Goal: Submit feedback/report problem

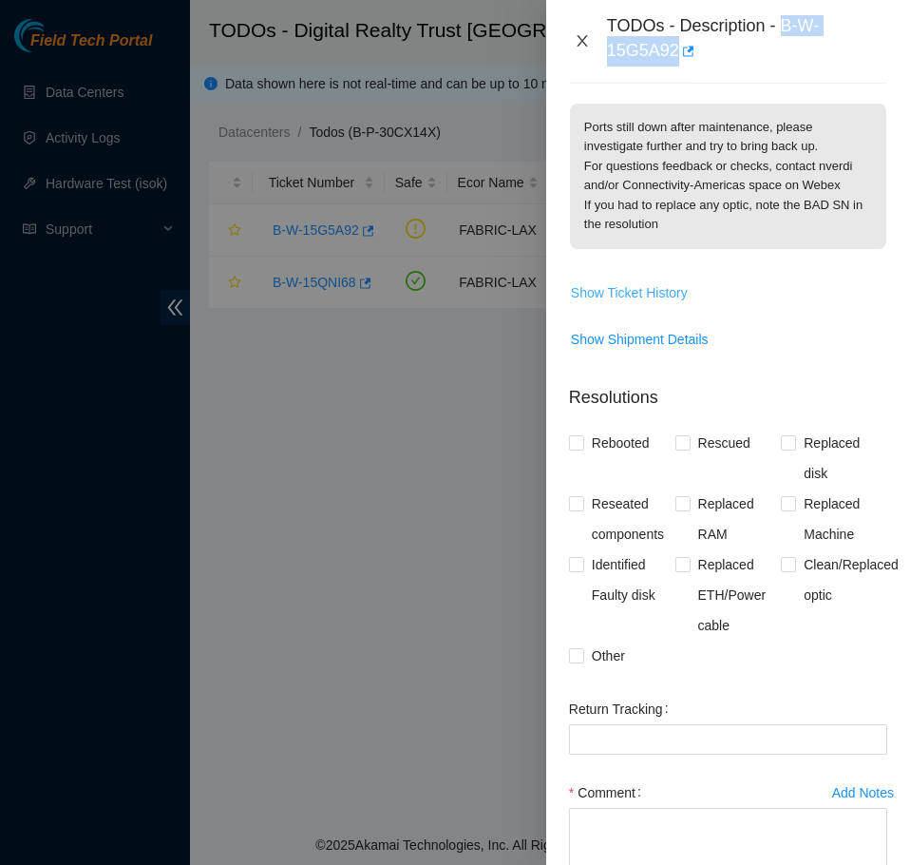
drag, startPoint x: 580, startPoint y: 38, endPoint x: 574, endPoint y: 162, distance: 123.7
click at [580, 38] on icon "close" at bounding box center [582, 40] width 10 height 11
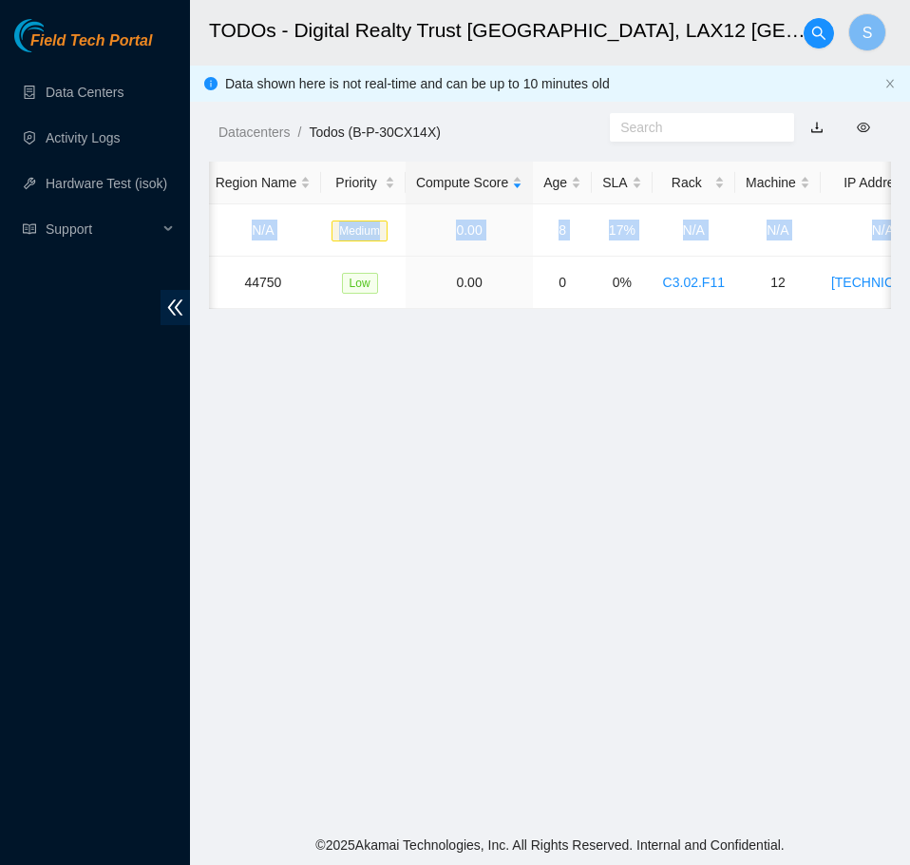
scroll to position [0, 933]
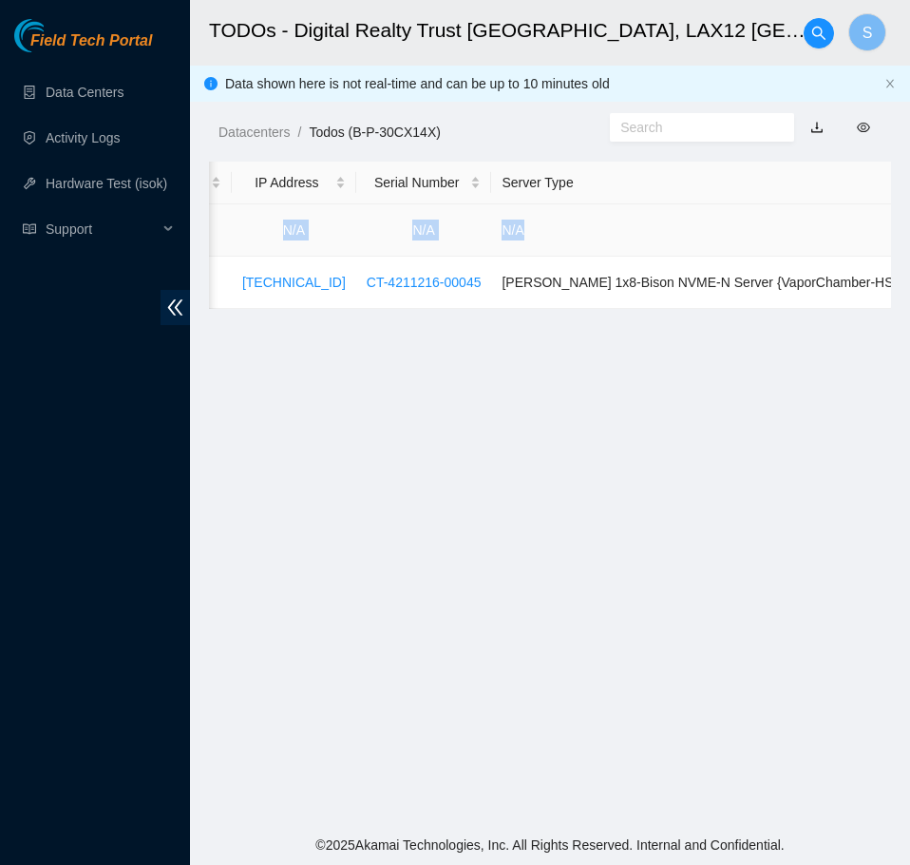
drag, startPoint x: 450, startPoint y: 230, endPoint x: 769, endPoint y: 230, distance: 318.3
click at [769, 230] on tr "B-W-15G5A92 FABRIC-LAX N/A Medium 0.00 8 17% N/A N/A N/A N/A N/A" at bounding box center [149, 230] width 1747 height 52
copy tr "FABRIC-LAX N/A Medium 0.00 8 17% N/A N/A N/A N/A N/A"
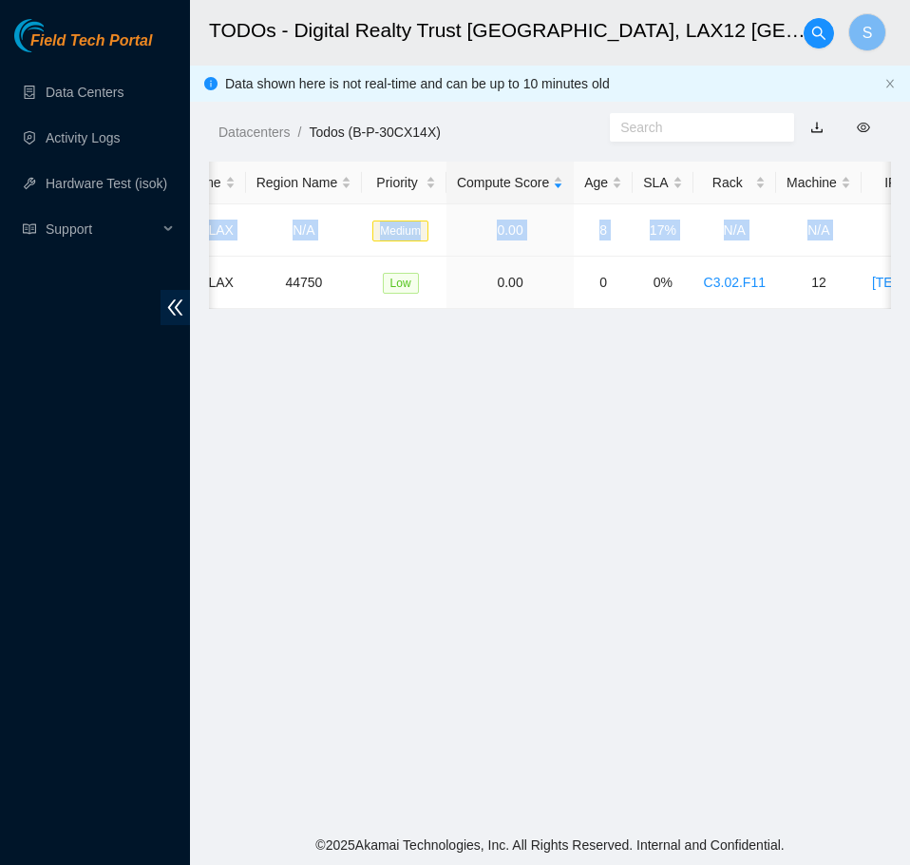
scroll to position [0, 0]
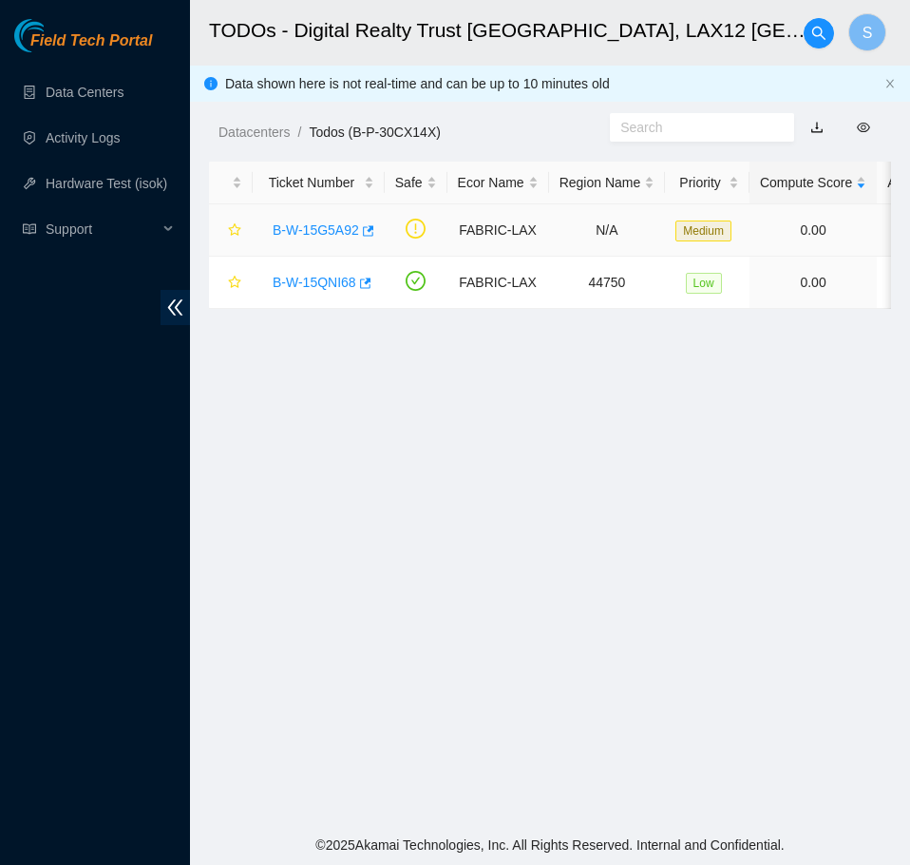
click at [299, 240] on div "B-W-15G5A92" at bounding box center [318, 230] width 111 height 30
click at [334, 228] on link "B-W-15G5A92" at bounding box center [316, 229] width 86 height 15
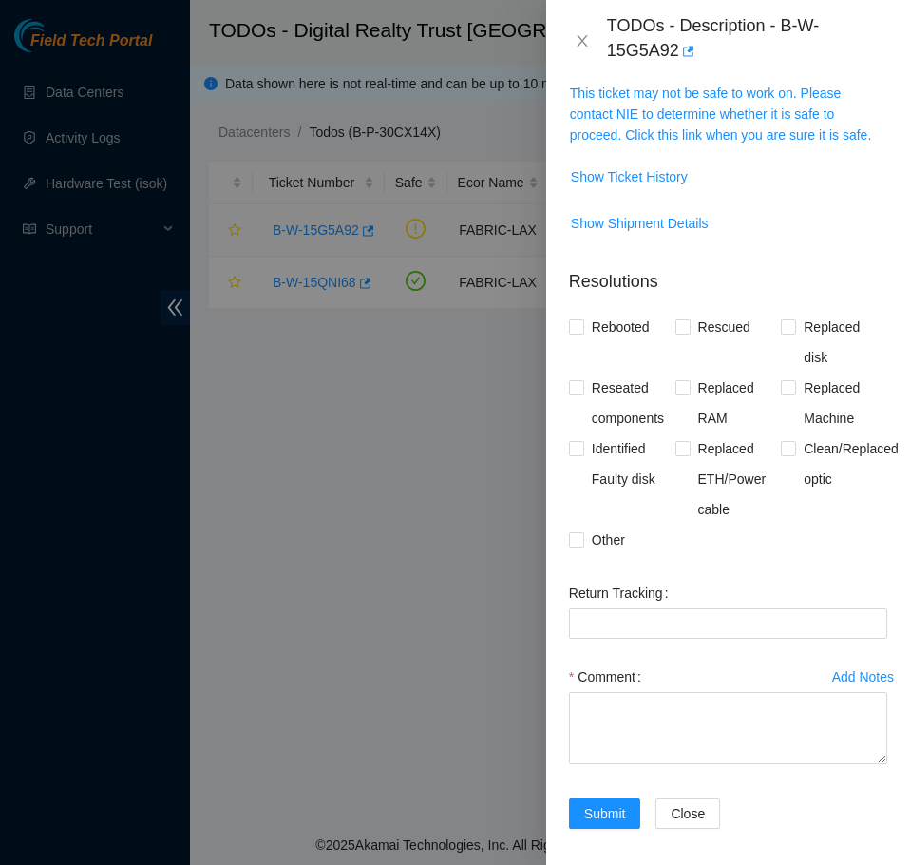
scroll to position [310, 0]
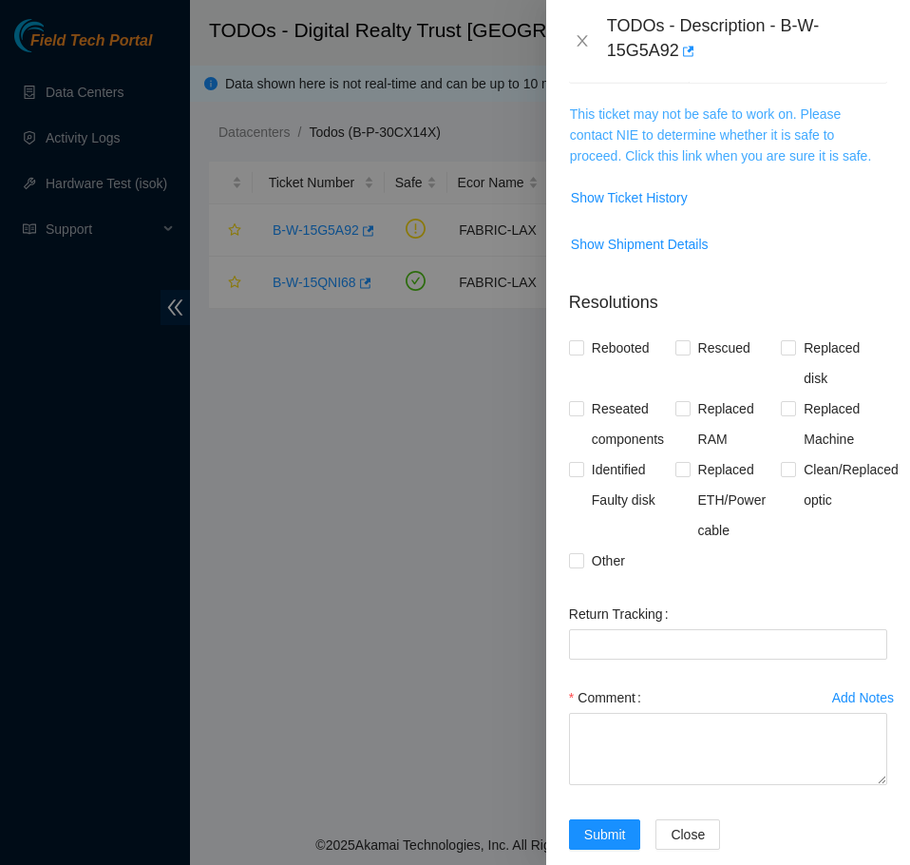
click at [721, 147] on link "This ticket may not be safe to work on. Please contact NIE to determine whether…" at bounding box center [720, 134] width 301 height 57
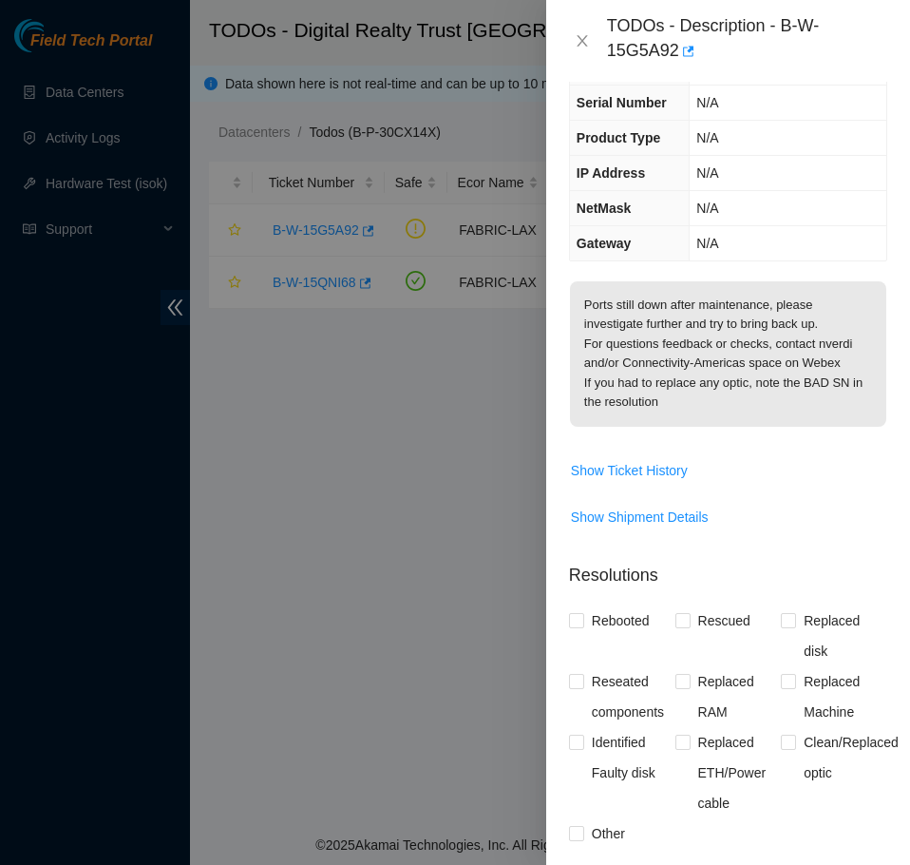
scroll to position [120, 0]
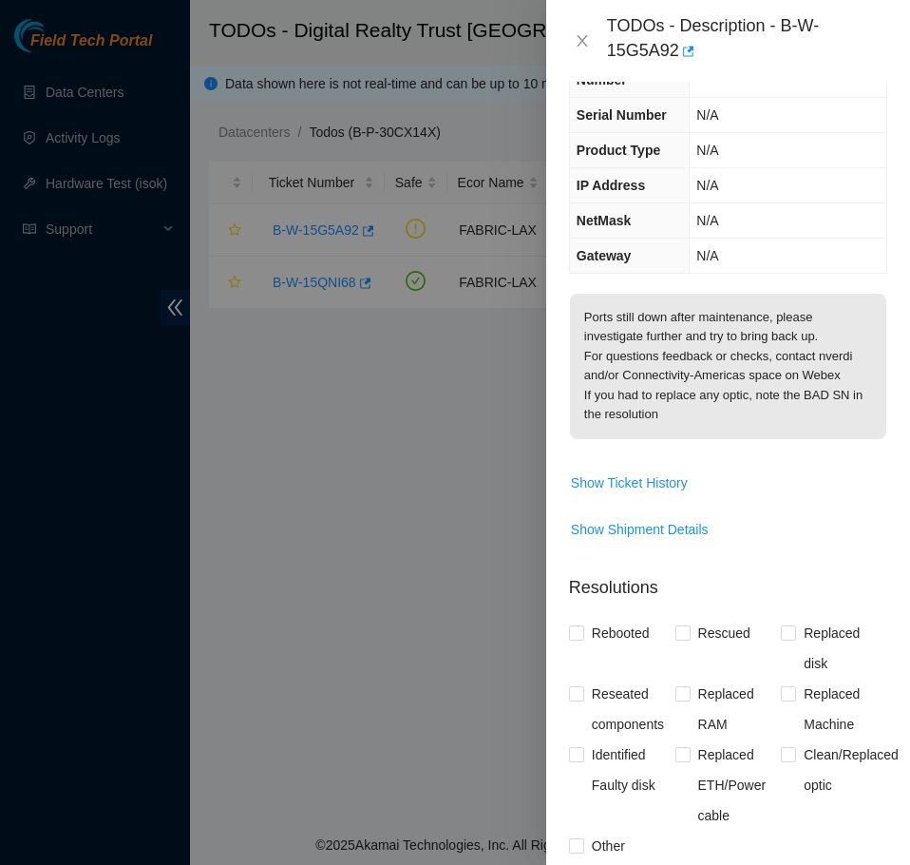
click at [700, 483] on span "Show Ticket History" at bounding box center [728, 482] width 316 height 30
click at [683, 484] on span "Show Ticket History" at bounding box center [629, 482] width 117 height 21
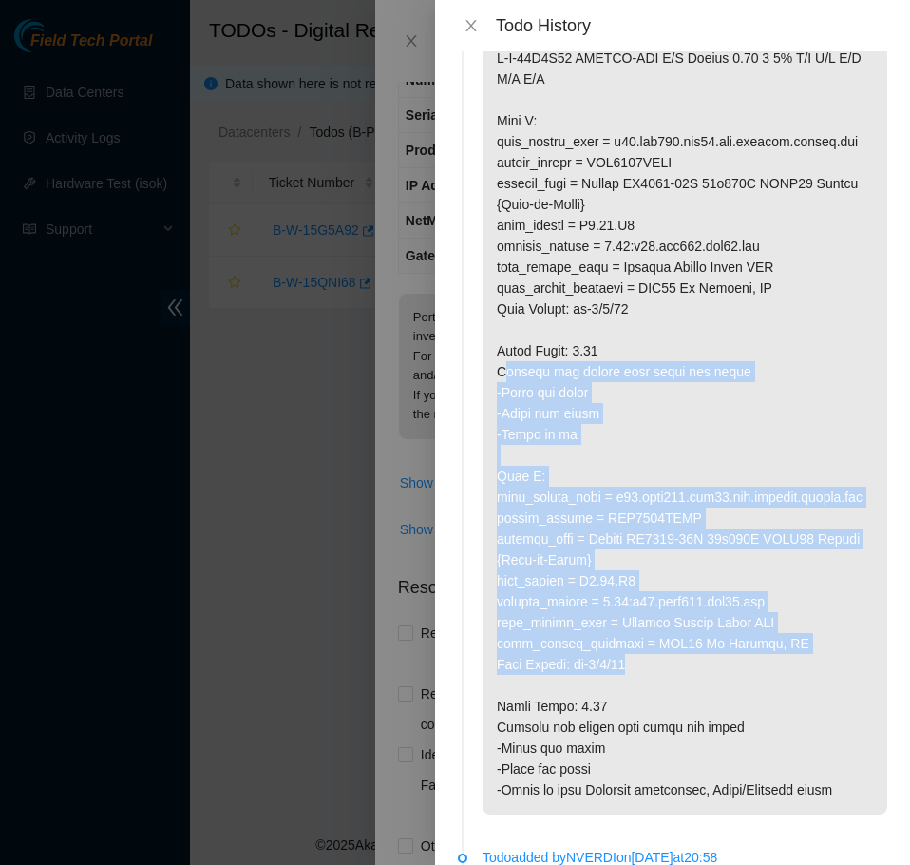
scroll to position [285, 0]
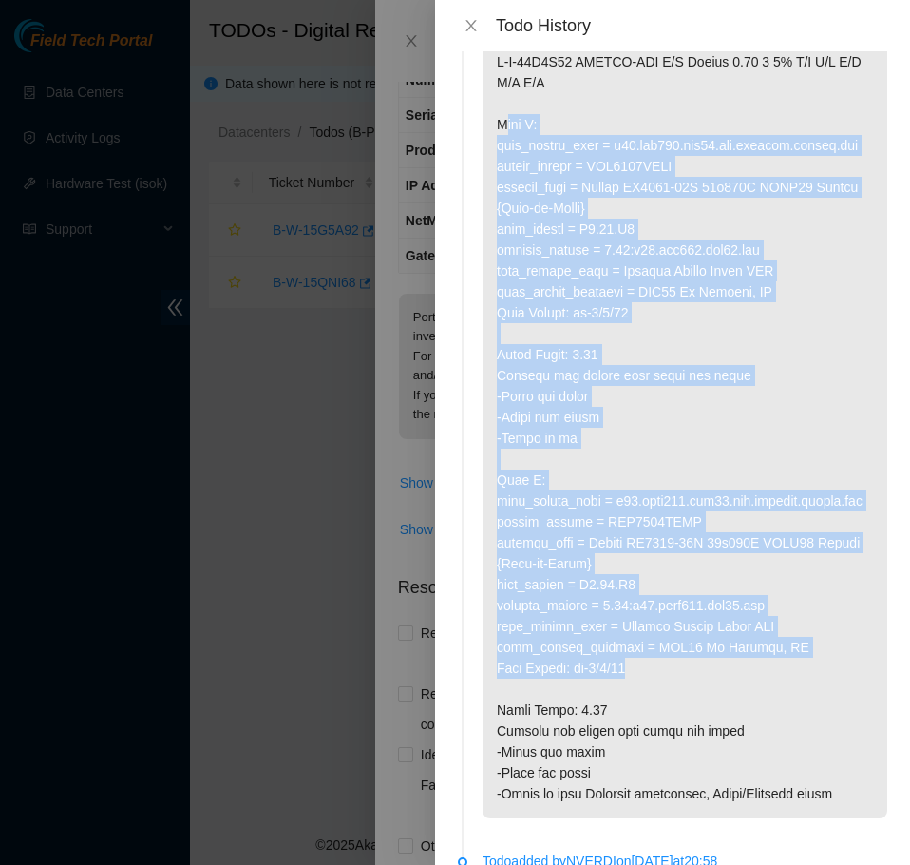
drag, startPoint x: 644, startPoint y: 523, endPoint x: 485, endPoint y: 148, distance: 407.0
click at [485, 148] on p at bounding box center [685, 427] width 405 height 781
copy p "Side A: fqdn_router_name = [DOMAIN_NAME] serial_number = AAA2009AACO product_na…"
click at [737, 477] on p at bounding box center [685, 427] width 405 height 781
click at [826, 447] on p at bounding box center [685, 427] width 405 height 781
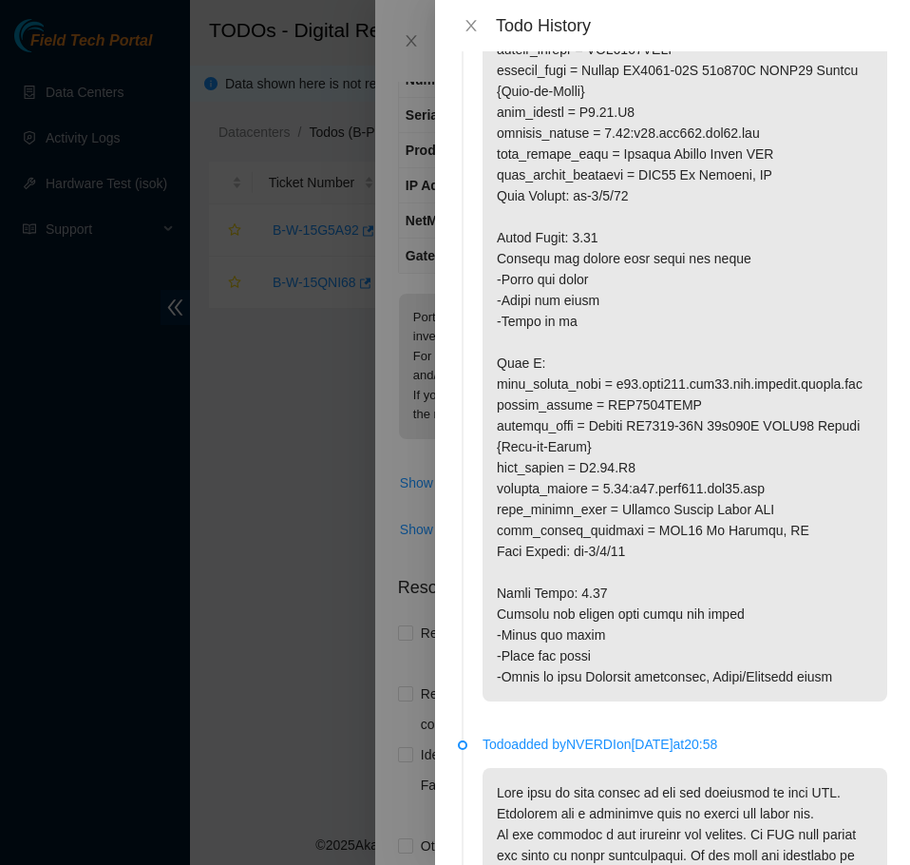
scroll to position [475, 0]
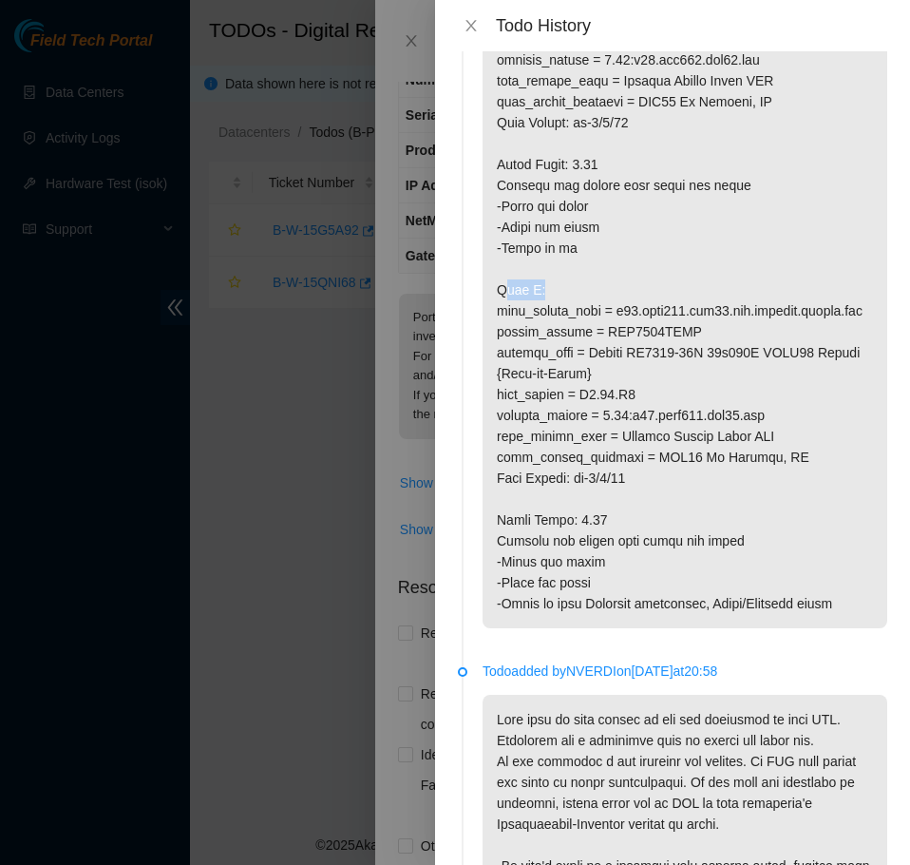
drag, startPoint x: 533, startPoint y: 306, endPoint x: 484, endPoint y: 307, distance: 49.4
click at [484, 307] on p at bounding box center [685, 237] width 405 height 781
copy p "Side Z:"
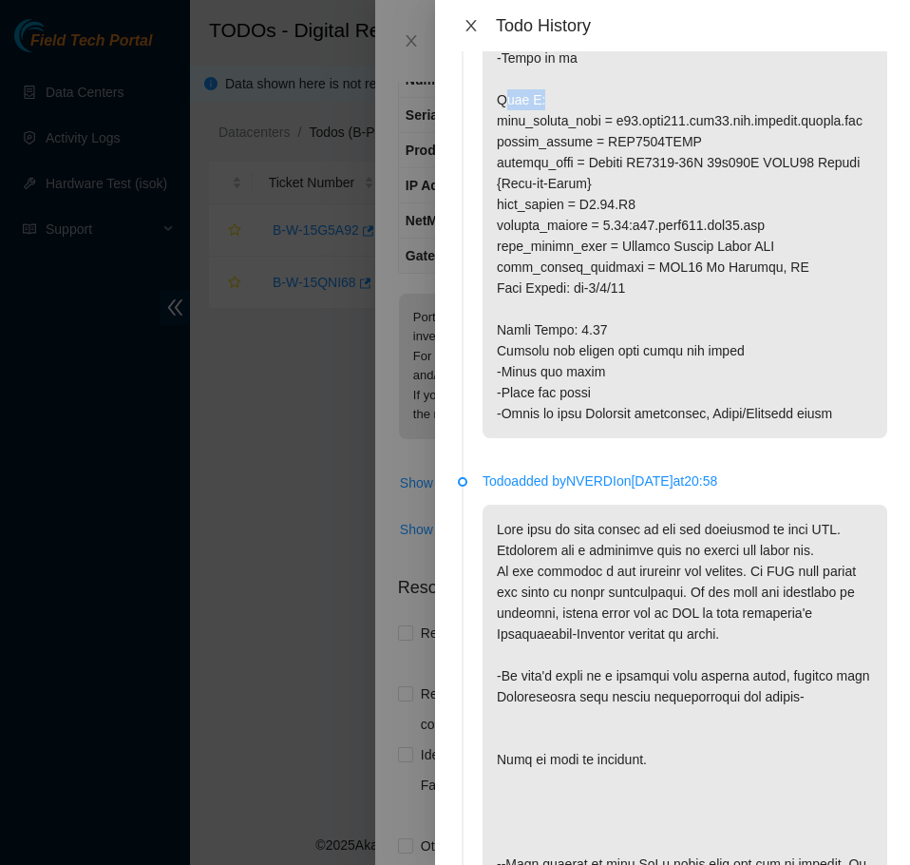
click at [482, 29] on button "Close" at bounding box center [471, 26] width 27 height 18
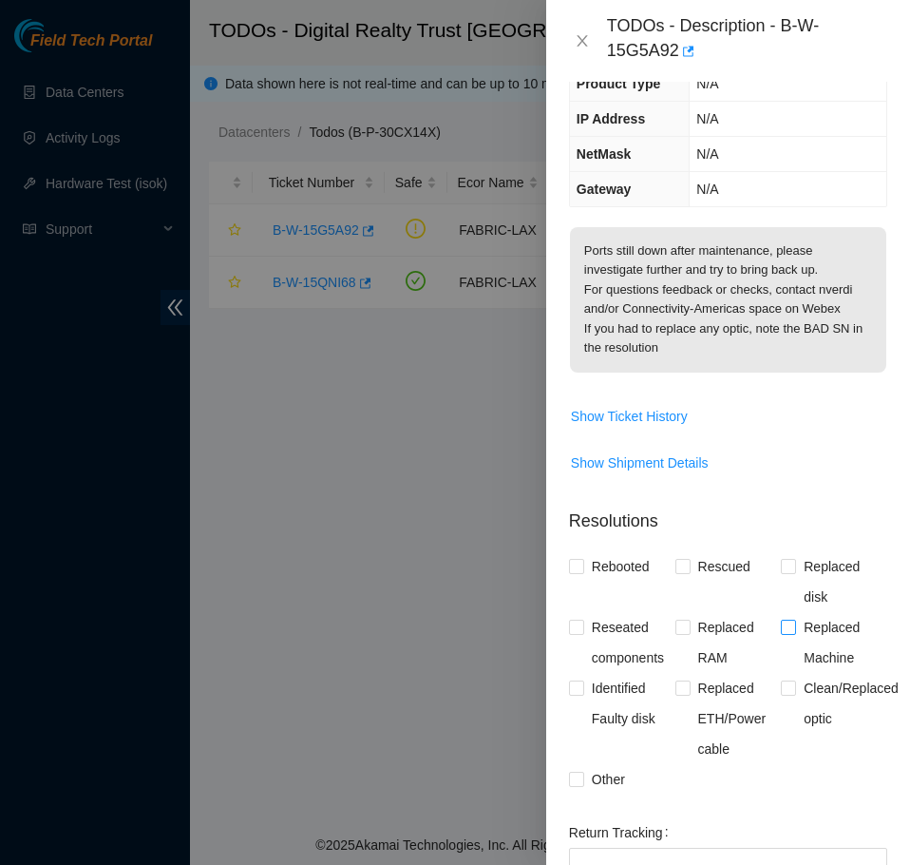
scroll to position [435, 0]
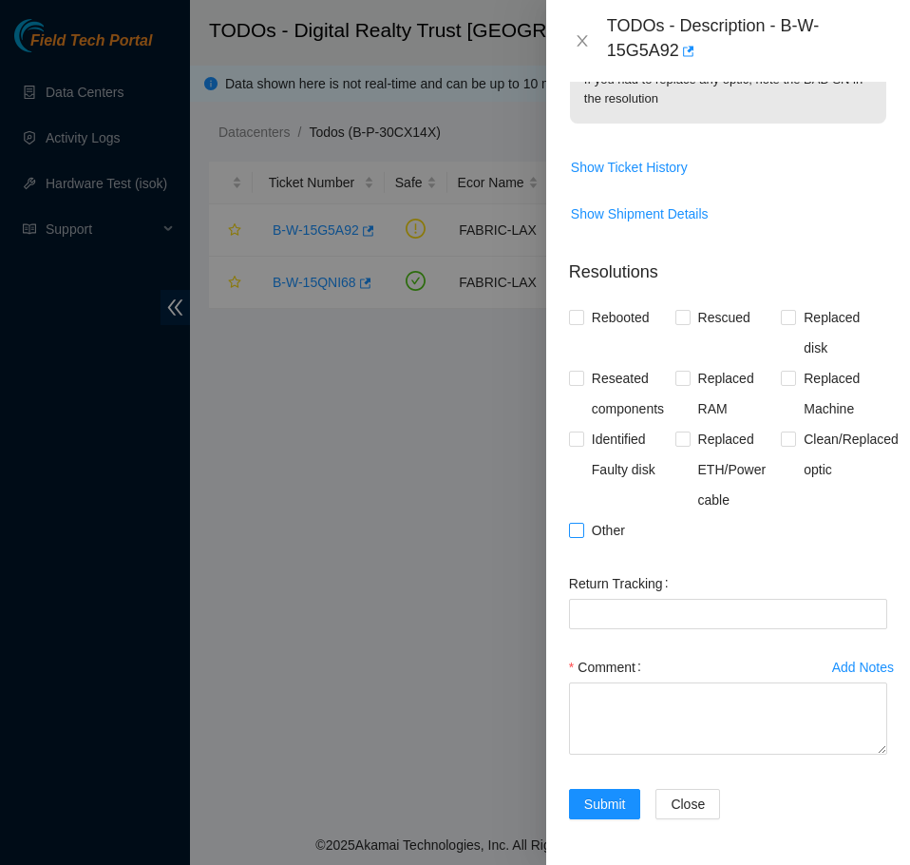
click at [593, 544] on span "Other" at bounding box center [608, 530] width 48 height 30
click at [582, 536] on input "Other" at bounding box center [575, 529] width 13 height 13
checkbox input "true"
click at [628, 704] on textarea "Comment" at bounding box center [728, 718] width 318 height 72
paste textarea "B-W-15G5A92 FABRIC-LAX N/A Medium 0.00 8 17% N/A N/A N/A N/A N/A Side A: fqdn_r…"
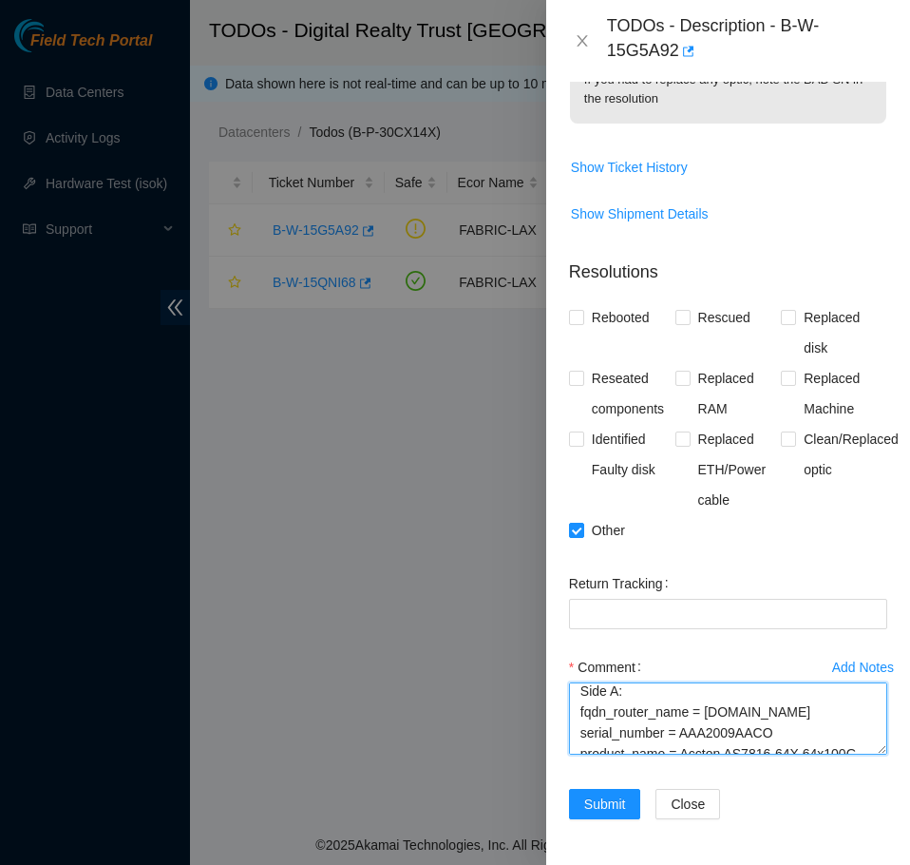
scroll to position [0, 0]
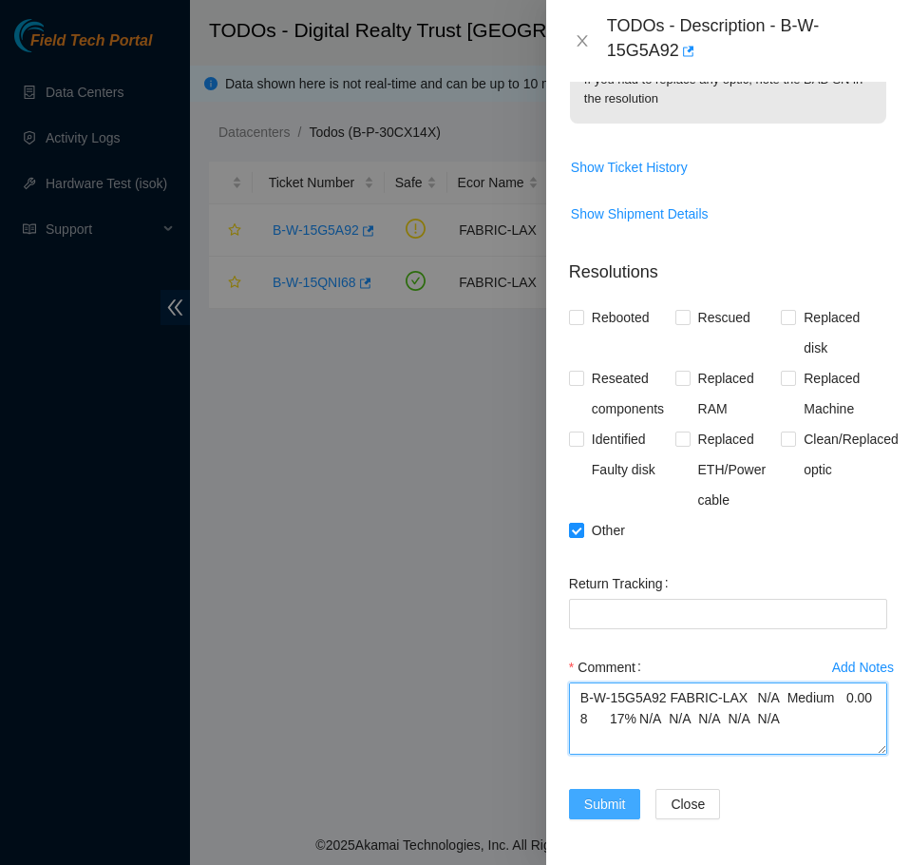
type textarea "B-W-15G5A92 FABRIC-LAX N/A Medium 0.00 8 17% N/A N/A N/A N/A N/A Side A: fqdn_r…"
click at [569, 816] on button "Submit" at bounding box center [605, 804] width 72 height 30
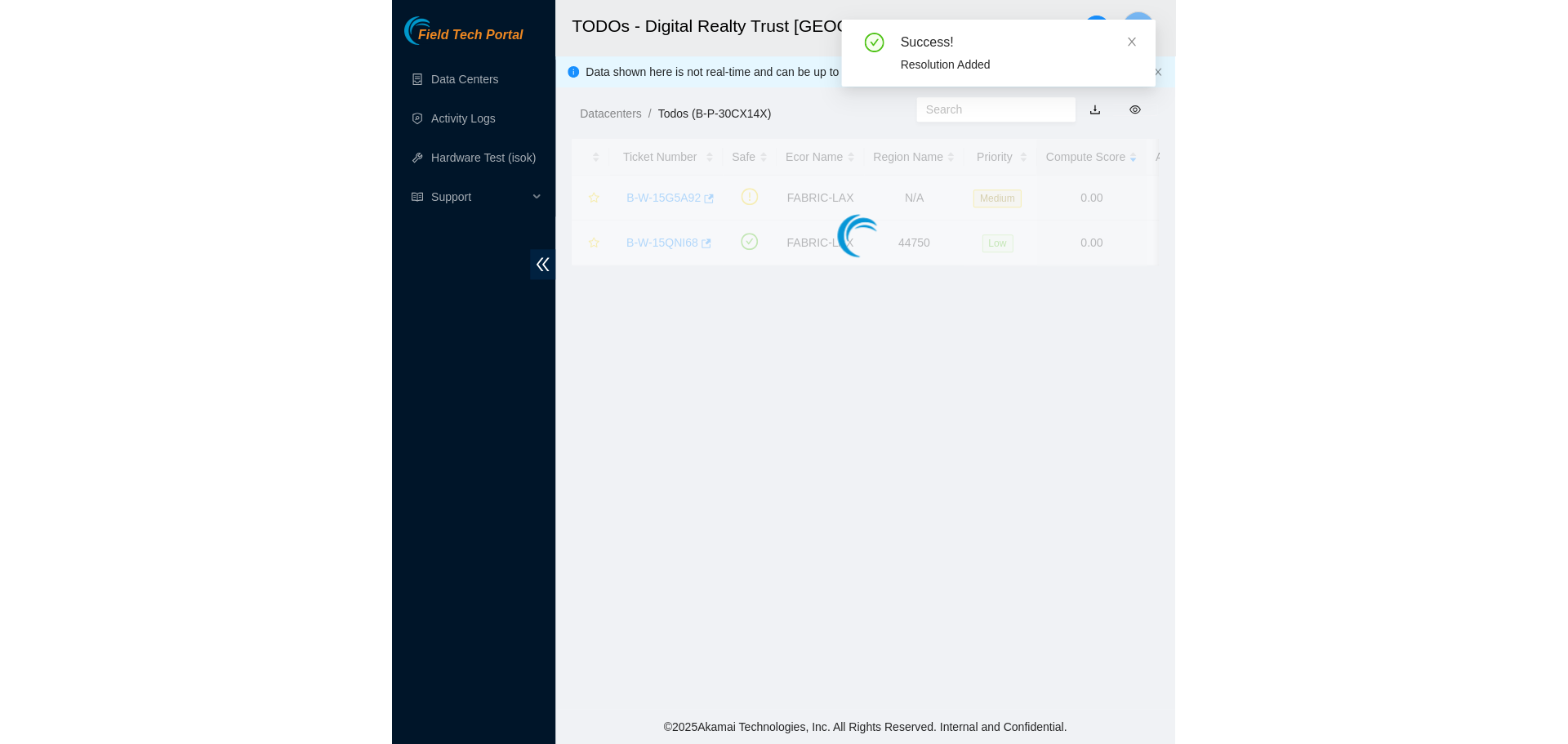
scroll to position [274, 0]
